Goal: Complete application form

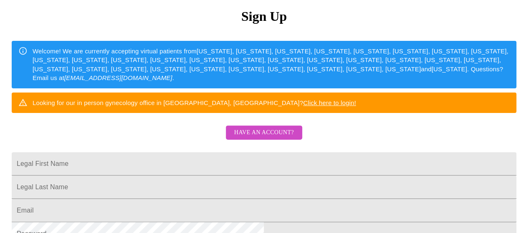
click at [279, 157] on div "MyMenopauseRx Sign Up Welcome! We are currently accepting virtual patients from…" at bounding box center [264, 83] width 522 height 233
click at [278, 142] on link "Have an account?" at bounding box center [264, 138] width 81 height 7
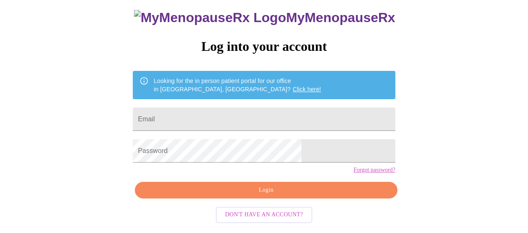
scroll to position [61, 0]
click at [260, 117] on input "Email" at bounding box center [264, 119] width 262 height 23
type input "[EMAIL_ADDRESS][DOMAIN_NAME]"
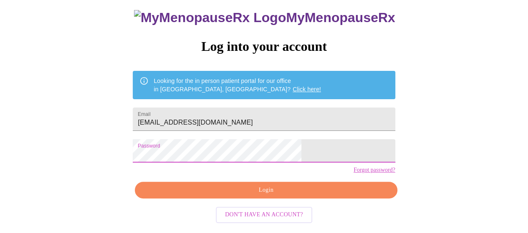
click at [276, 191] on button "Login" at bounding box center [266, 190] width 262 height 17
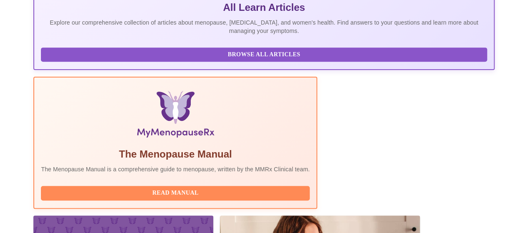
scroll to position [234, 0]
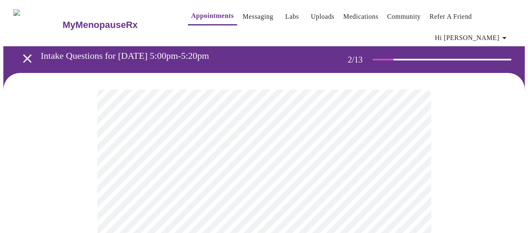
scroll to position [84, 0]
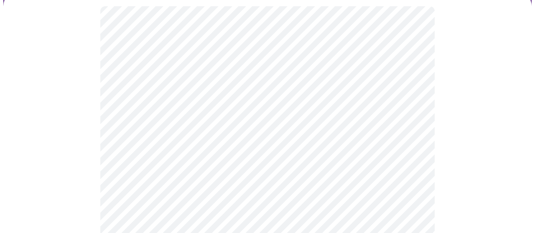
click at [295, 99] on body "MyMenopauseRx Appointments Messaging Labs Uploads Medications Community Refer a…" at bounding box center [267, 176] width 528 height 513
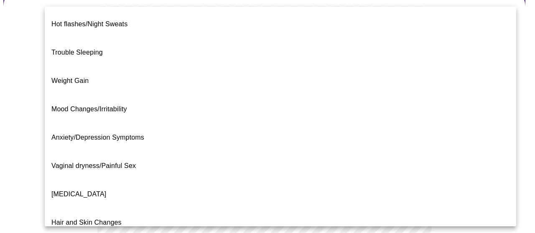
click at [100, 67] on li "Weight Gain" at bounding box center [280, 81] width 471 height 28
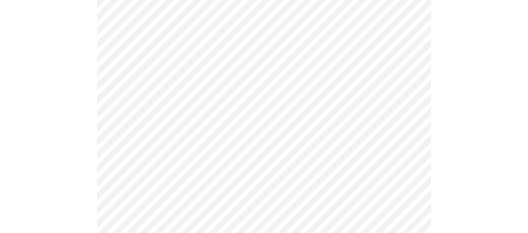
scroll to position [209, 0]
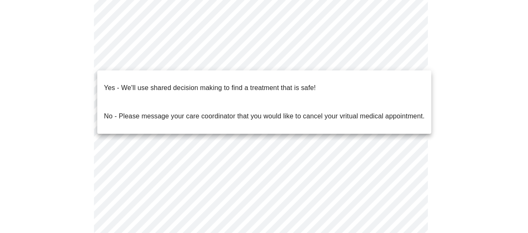
click at [226, 66] on body "MyMenopauseRx Appointments Messaging Labs Uploads Medications Community Refer a…" at bounding box center [264, 49] width 522 height 508
click at [218, 83] on p "Yes - We'll use shared decision making to find a treatment that is safe!" at bounding box center [210, 88] width 212 height 10
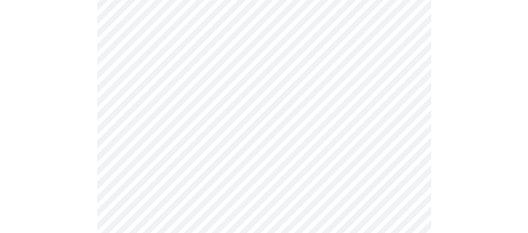
scroll to position [125, 0]
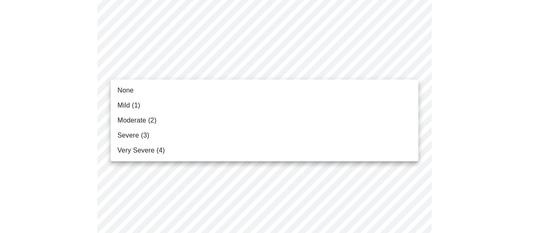
click at [201, 107] on li "Mild (1)" at bounding box center [264, 105] width 307 height 15
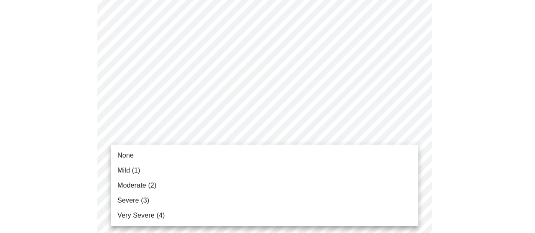
click at [190, 163] on li "Mild (1)" at bounding box center [264, 170] width 307 height 15
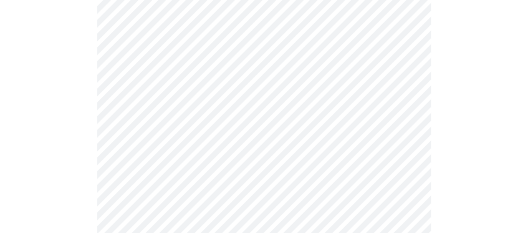
scroll to position [251, 0]
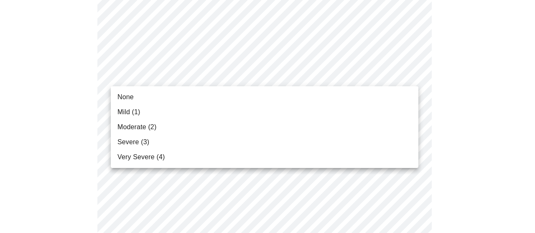
click at [178, 127] on li "Moderate (2)" at bounding box center [264, 127] width 307 height 15
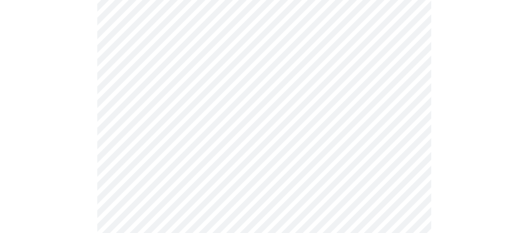
scroll to position [292, 0]
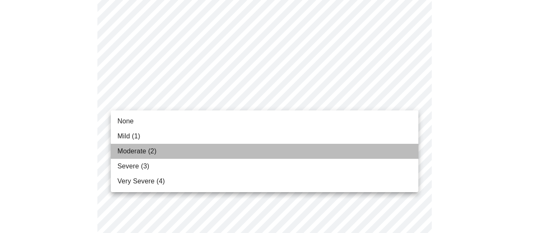
click at [158, 158] on li "Moderate (2)" at bounding box center [264, 151] width 307 height 15
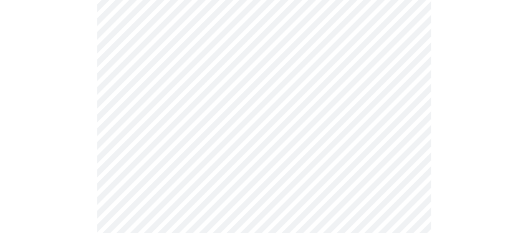
scroll to position [334, 0]
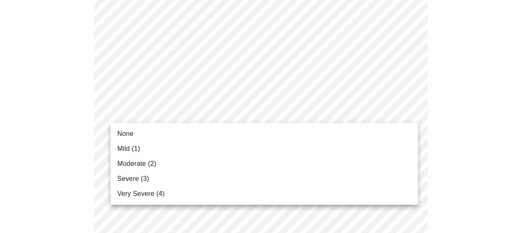
click at [170, 113] on body "MyMenopauseRx Appointments Messaging Labs Uploads Medications Community Refer a…" at bounding box center [264, 207] width 522 height 1076
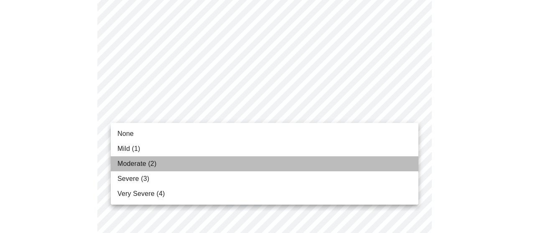
click at [166, 160] on li "Moderate (2)" at bounding box center [264, 164] width 307 height 15
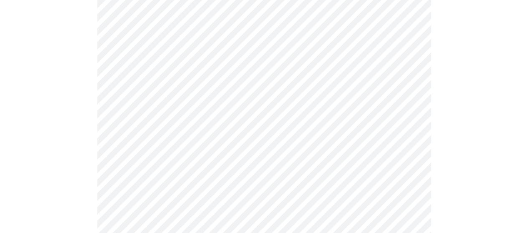
scroll to position [418, 0]
click at [181, 91] on body "MyMenopauseRx Appointments Messaging Labs Uploads Medications Community Refer a…" at bounding box center [267, 118] width 528 height 1064
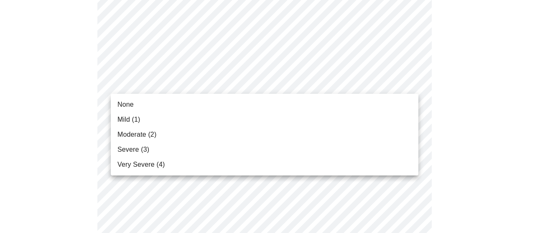
click at [173, 139] on li "Moderate (2)" at bounding box center [264, 134] width 307 height 15
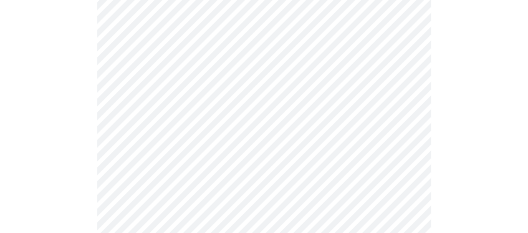
scroll to position [459, 0]
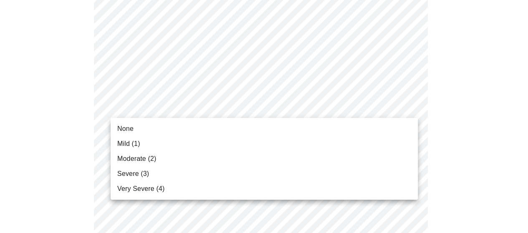
click at [132, 113] on body "MyMenopauseRx Appointments Messaging Labs Uploads Medications Community Refer a…" at bounding box center [264, 70] width 522 height 1052
click at [140, 139] on li "Mild (1)" at bounding box center [264, 144] width 307 height 15
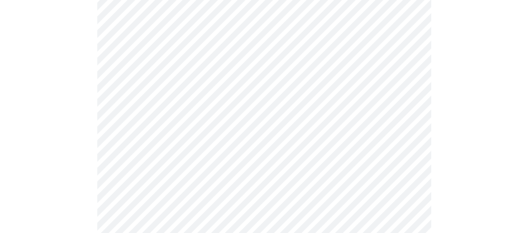
scroll to position [501, 0]
click at [164, 129] on body "MyMenopauseRx Appointments Messaging Labs Uploads Medications Community Refer a…" at bounding box center [264, 22] width 522 height 1041
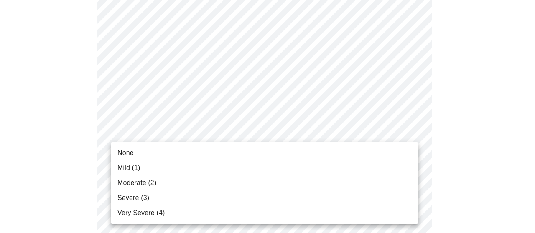
click at [156, 204] on li "Severe (3)" at bounding box center [264, 198] width 307 height 15
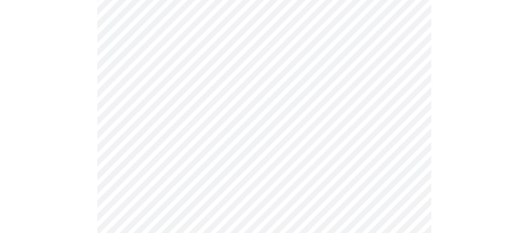
scroll to position [585, 0]
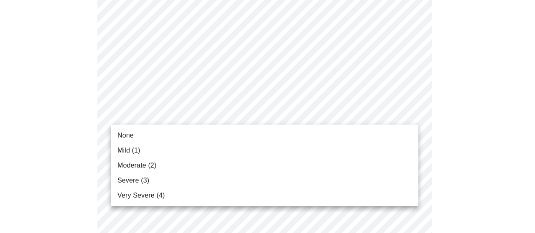
click at [176, 165] on li "Moderate (2)" at bounding box center [264, 165] width 307 height 15
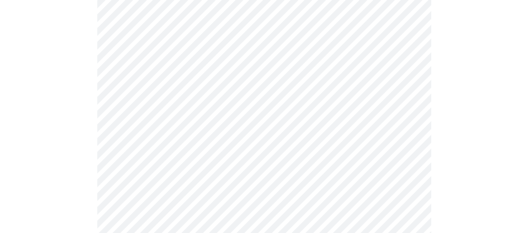
scroll to position [668, 0]
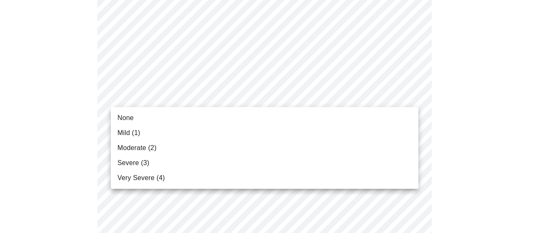
click at [156, 131] on li "Mild (1)" at bounding box center [264, 133] width 307 height 15
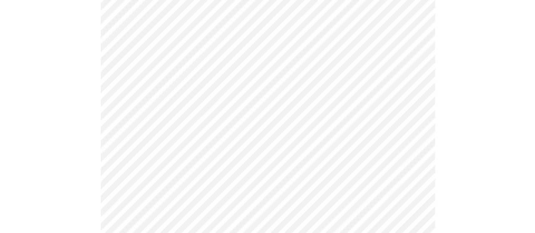
scroll to position [752, 0]
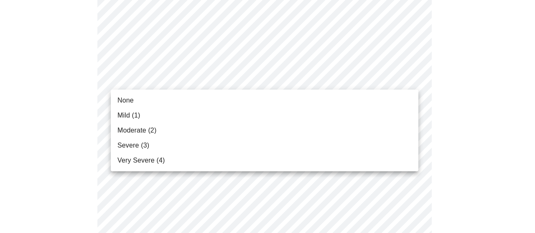
click at [171, 113] on li "Mild (1)" at bounding box center [264, 115] width 307 height 15
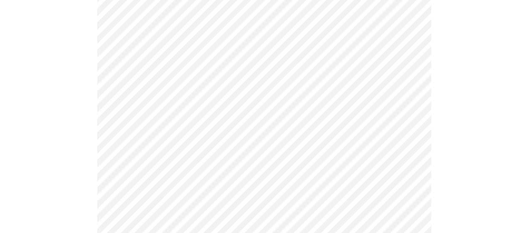
scroll to position [376, 0]
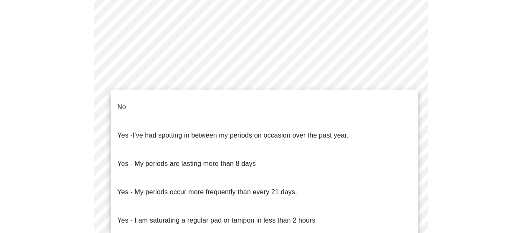
click at [183, 116] on body "MyMenopauseRx Appointments Messaging Labs Uploads Medications Community Refer a…" at bounding box center [264, 27] width 522 height 801
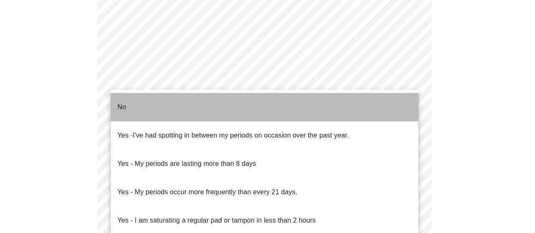
click at [157, 102] on li "No" at bounding box center [264, 107] width 307 height 28
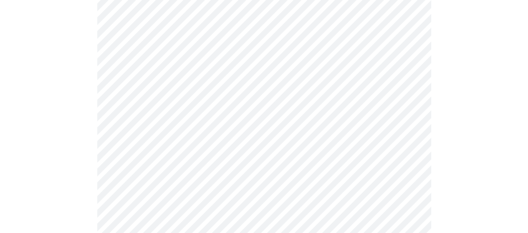
scroll to position [418, 0]
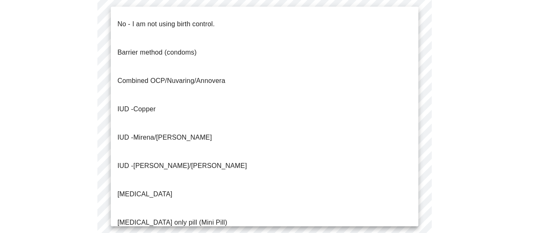
click at [147, 19] on p "No - I am not using birth control." at bounding box center [165, 24] width 97 height 10
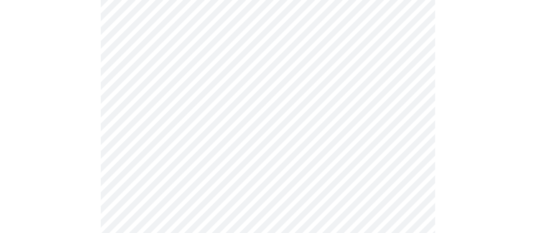
scroll to position [543, 0]
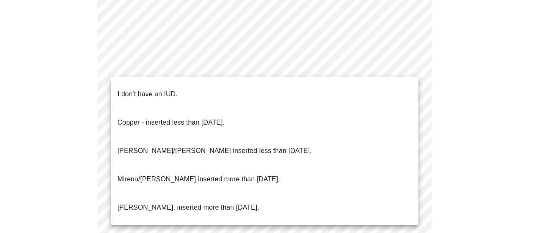
click at [155, 89] on p "I don't have an IUD." at bounding box center [147, 94] width 60 height 10
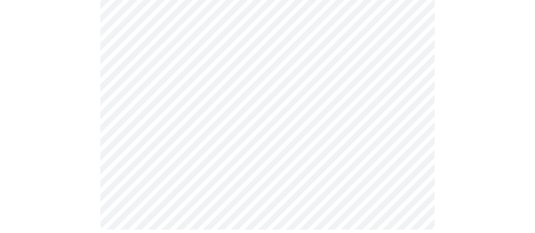
scroll to position [541, 0]
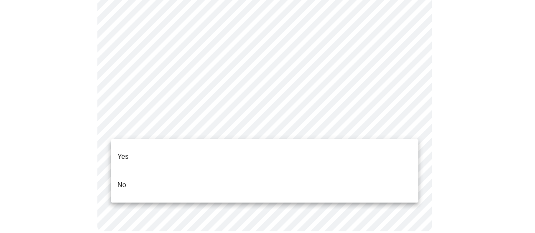
click at [146, 145] on li "Yes" at bounding box center [264, 157] width 307 height 28
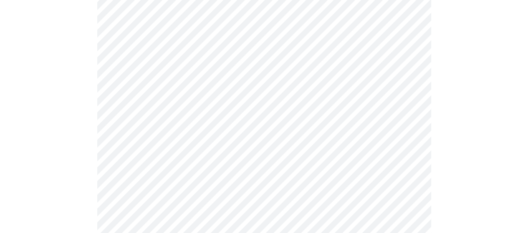
scroll to position [125, 0]
click at [164, 110] on body "MyMenopauseRx Appointments Messaging Labs Uploads Medications Community Refer a…" at bounding box center [264, 183] width 522 height 611
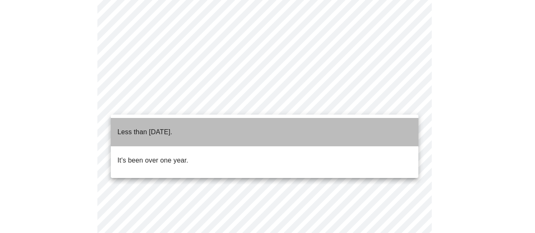
click at [160, 127] on p "Less than [DATE]." at bounding box center [144, 132] width 55 height 10
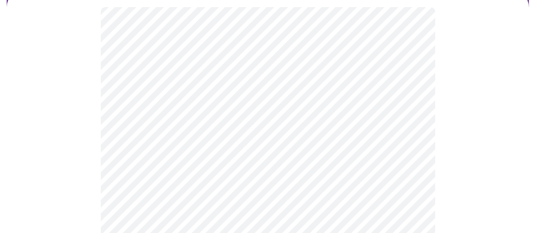
scroll to position [84, 0]
click at [170, 167] on body "MyMenopauseRx Appointments Messaging Labs Uploads Medications Community Refer a…" at bounding box center [264, 148] width 522 height 457
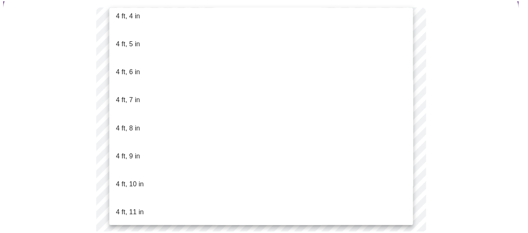
scroll to position [543, 0]
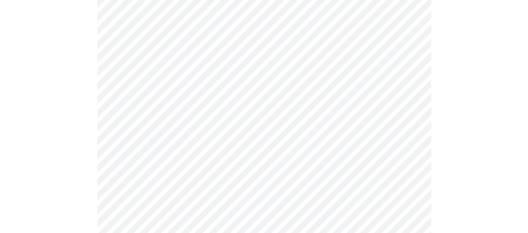
scroll to position [2172, 0]
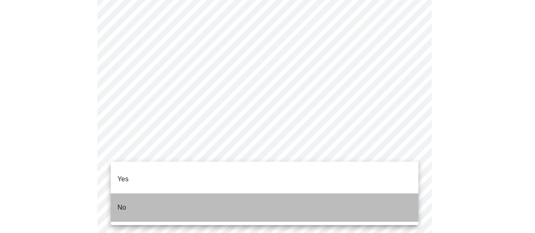
drag, startPoint x: 131, startPoint y: 191, endPoint x: 117, endPoint y: 188, distance: 14.6
click at [131, 194] on li "No" at bounding box center [264, 208] width 307 height 28
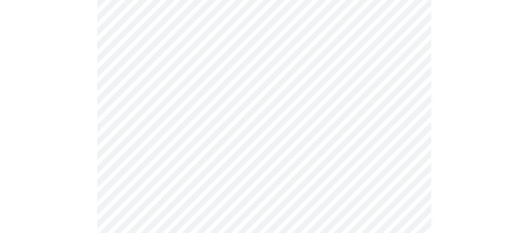
scroll to position [2255, 0]
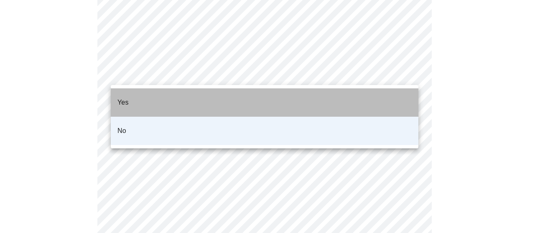
click at [157, 91] on li "Yes" at bounding box center [264, 103] width 307 height 28
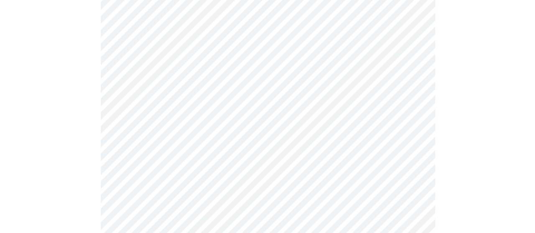
scroll to position [585, 0]
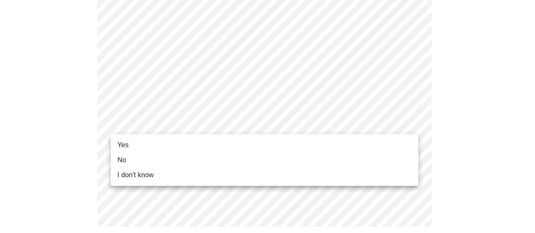
click at [155, 149] on li "Yes" at bounding box center [264, 145] width 307 height 15
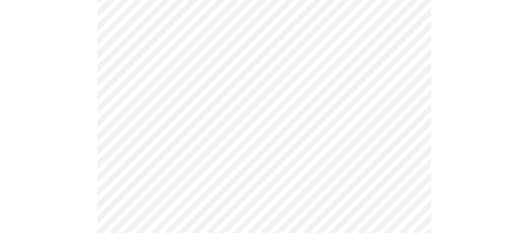
scroll to position [125, 0]
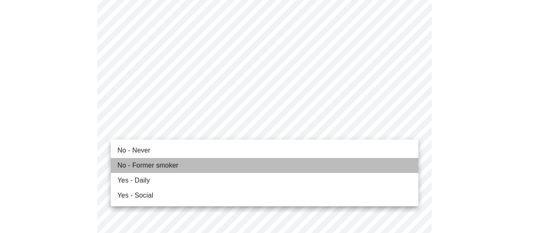
click at [160, 166] on span "No - Former smoker" at bounding box center [147, 166] width 61 height 10
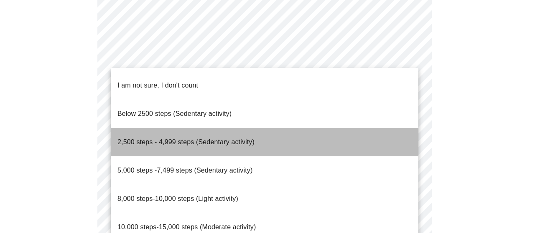
click at [169, 139] on span "2,500 steps - 4,999 steps (Sedentary activity)" at bounding box center [185, 142] width 137 height 7
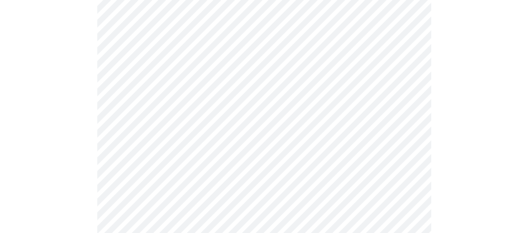
scroll to position [835, 0]
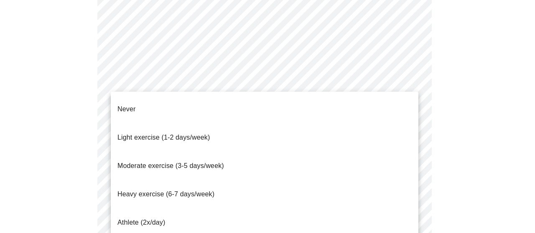
click at [153, 134] on span "Light exercise (1-2 days/week)" at bounding box center [163, 137] width 93 height 7
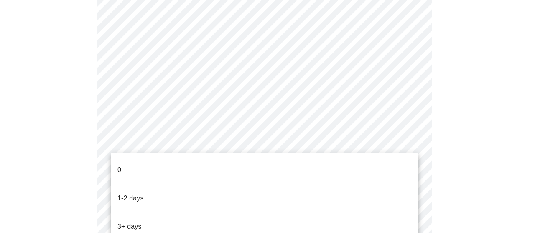
click at [145, 159] on li "0" at bounding box center [264, 170] width 307 height 28
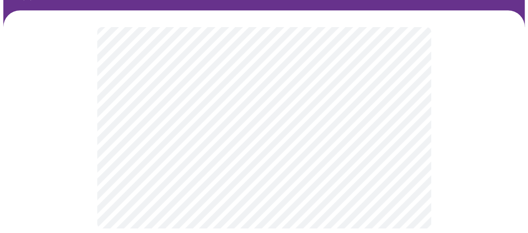
scroll to position [71, 0]
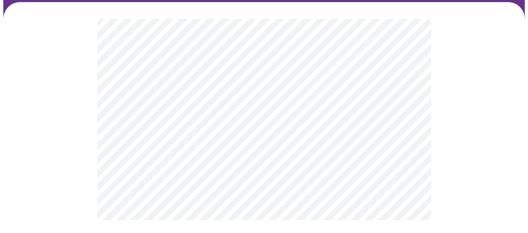
click at [93, 128] on div at bounding box center [264, 119] width 522 height 235
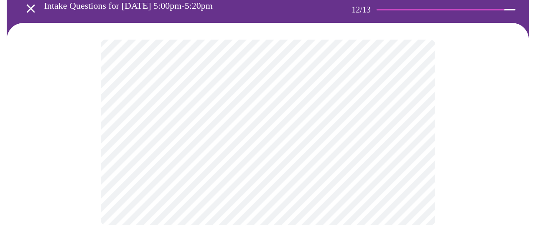
scroll to position [55, 0]
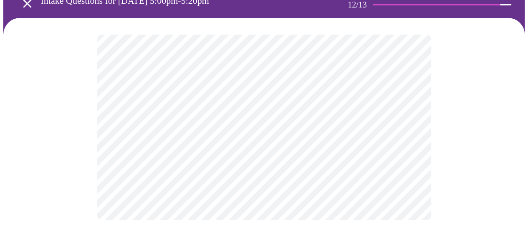
click at [160, 124] on body "MyMenopauseRx Appointments Messaging Labs Uploads Medications Community Refer a…" at bounding box center [264, 92] width 522 height 289
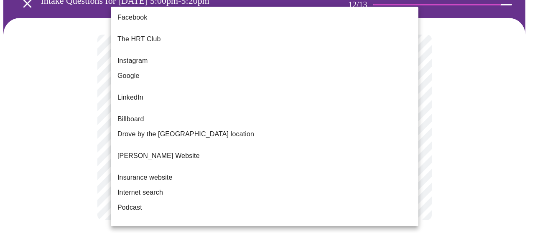
click at [167, 68] on li "Google" at bounding box center [264, 75] width 307 height 15
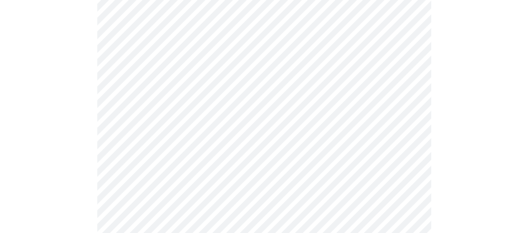
scroll to position [626, 0]
